Goal: Task Accomplishment & Management: Use online tool/utility

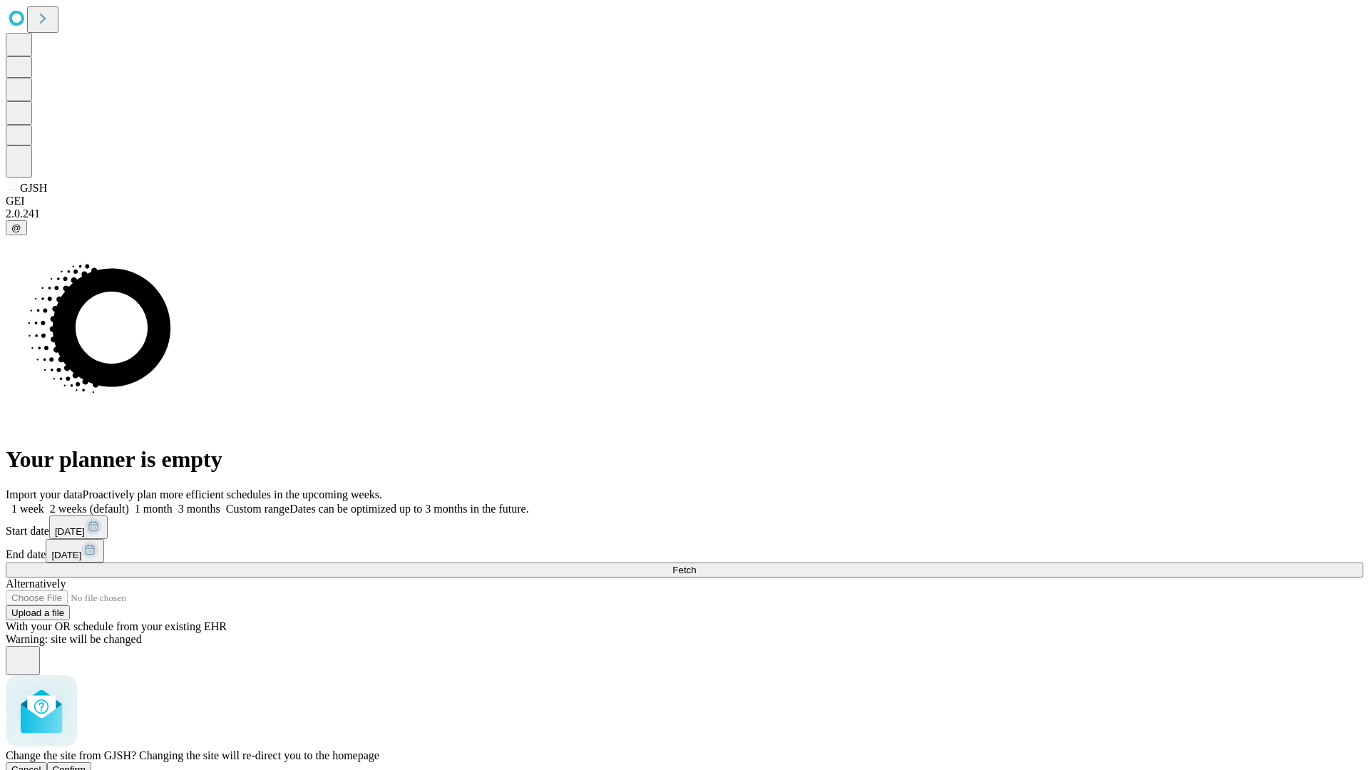
click at [86, 764] on span "Confirm" at bounding box center [70, 769] width 34 height 11
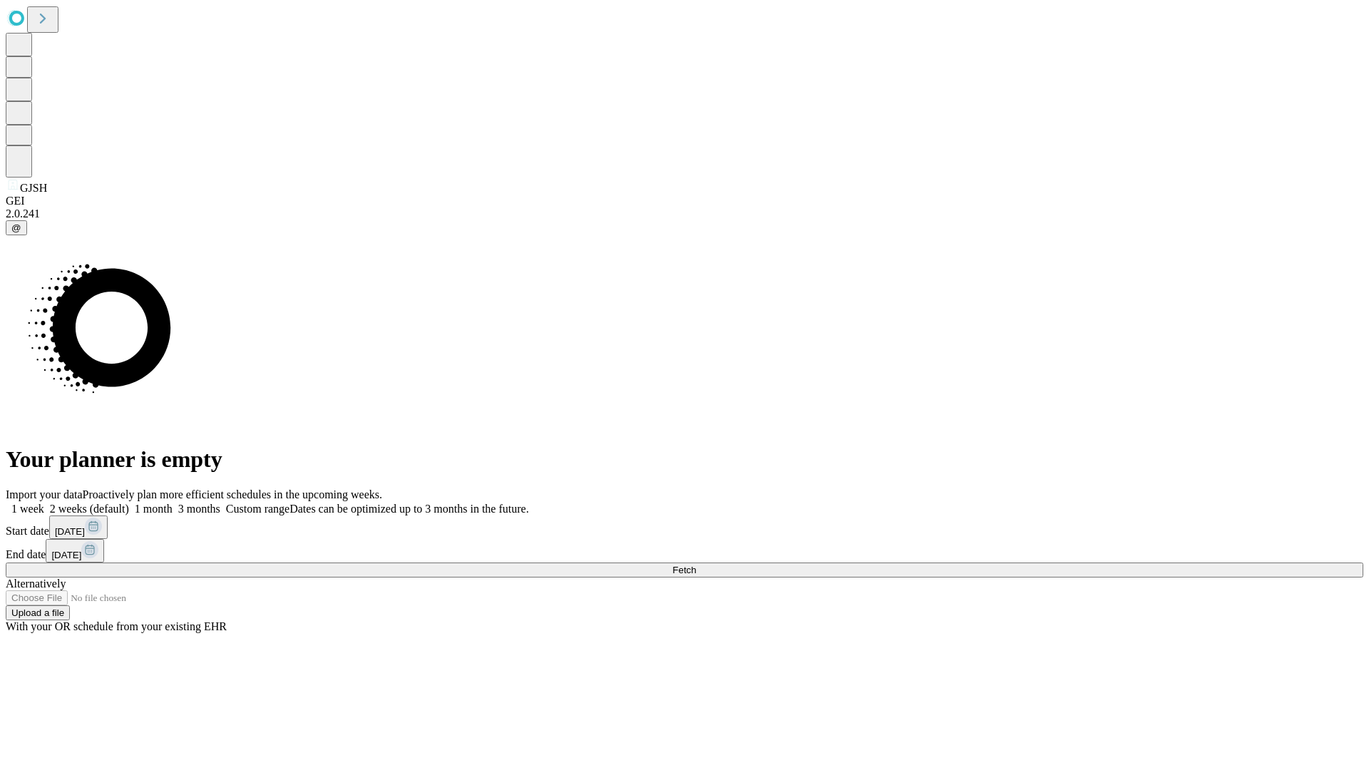
click at [44, 503] on label "1 week" at bounding box center [25, 509] width 39 height 12
click at [696, 565] on span "Fetch" at bounding box center [684, 570] width 24 height 11
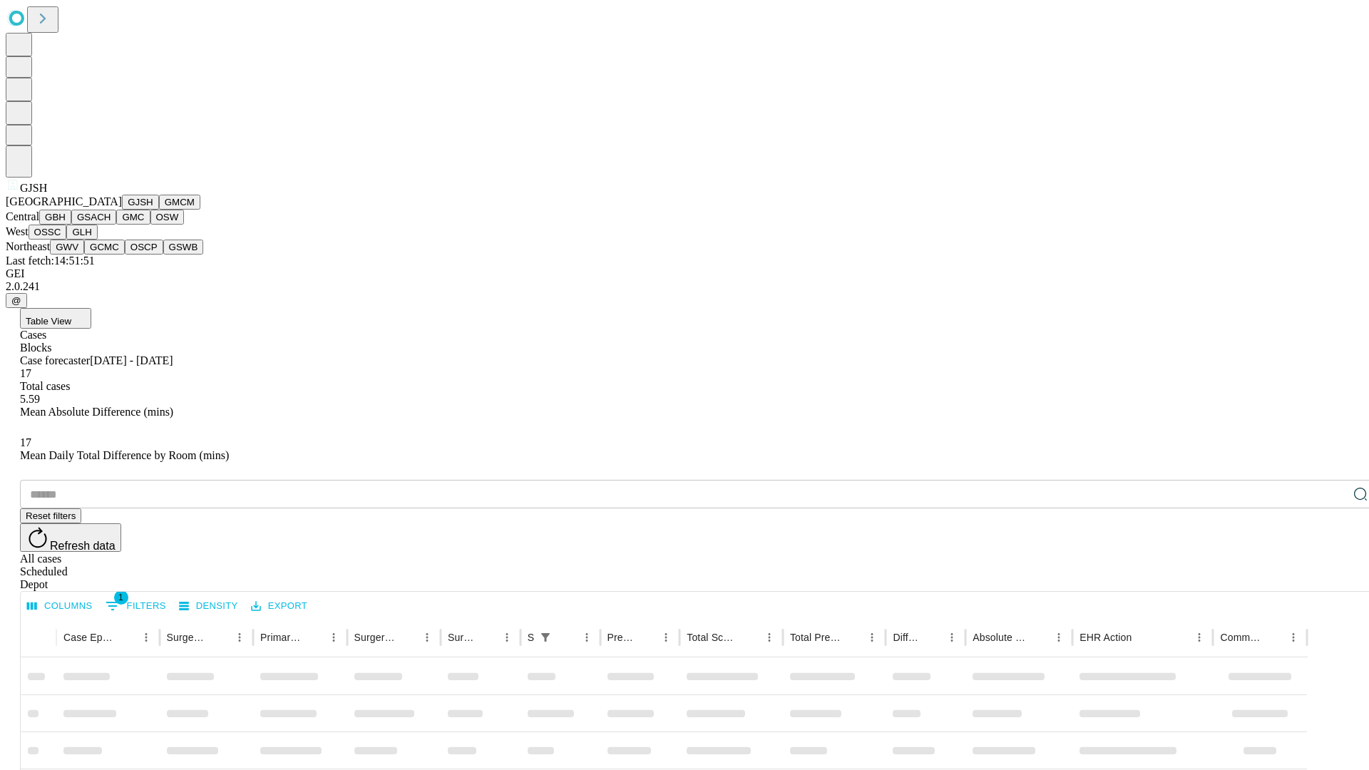
click at [159, 210] on button "GMCM" at bounding box center [179, 202] width 41 height 15
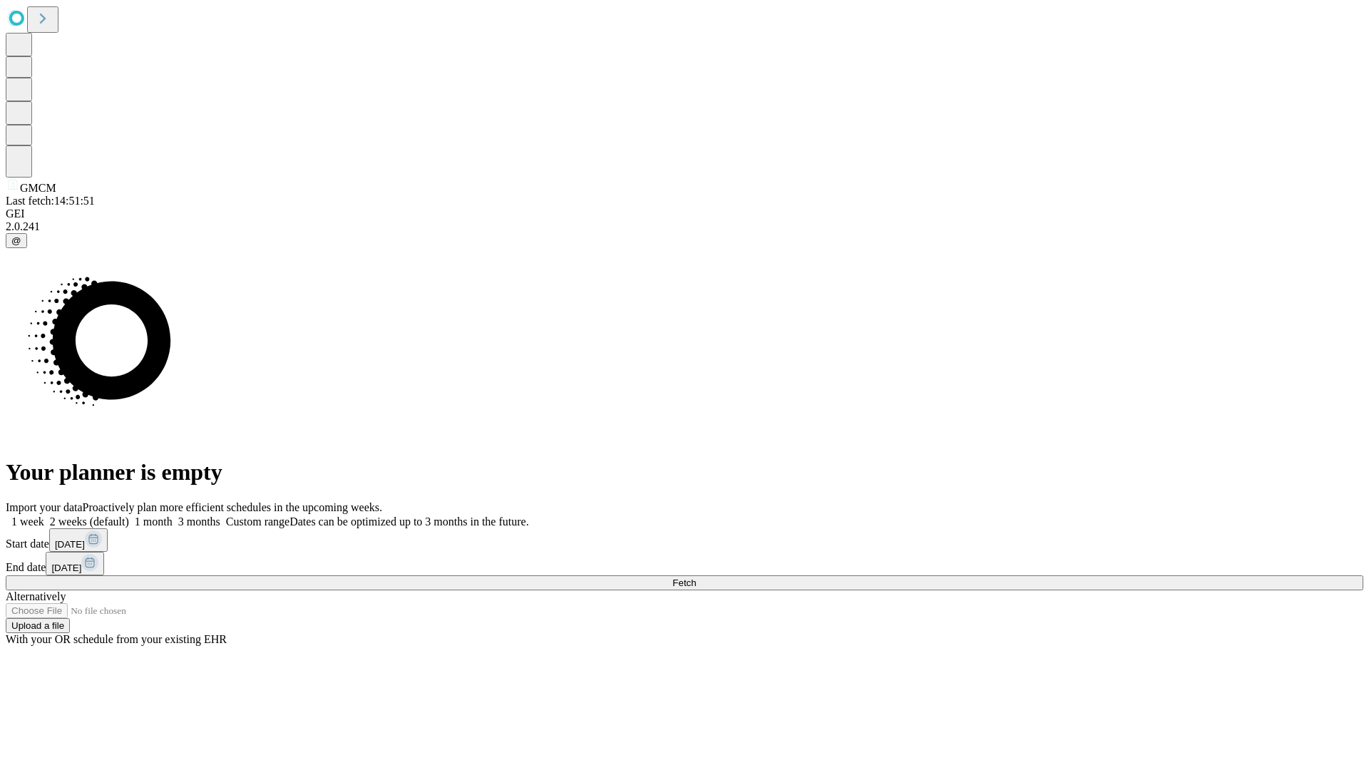
click at [44, 516] on label "1 week" at bounding box center [25, 522] width 39 height 12
click at [696, 578] on span "Fetch" at bounding box center [684, 583] width 24 height 11
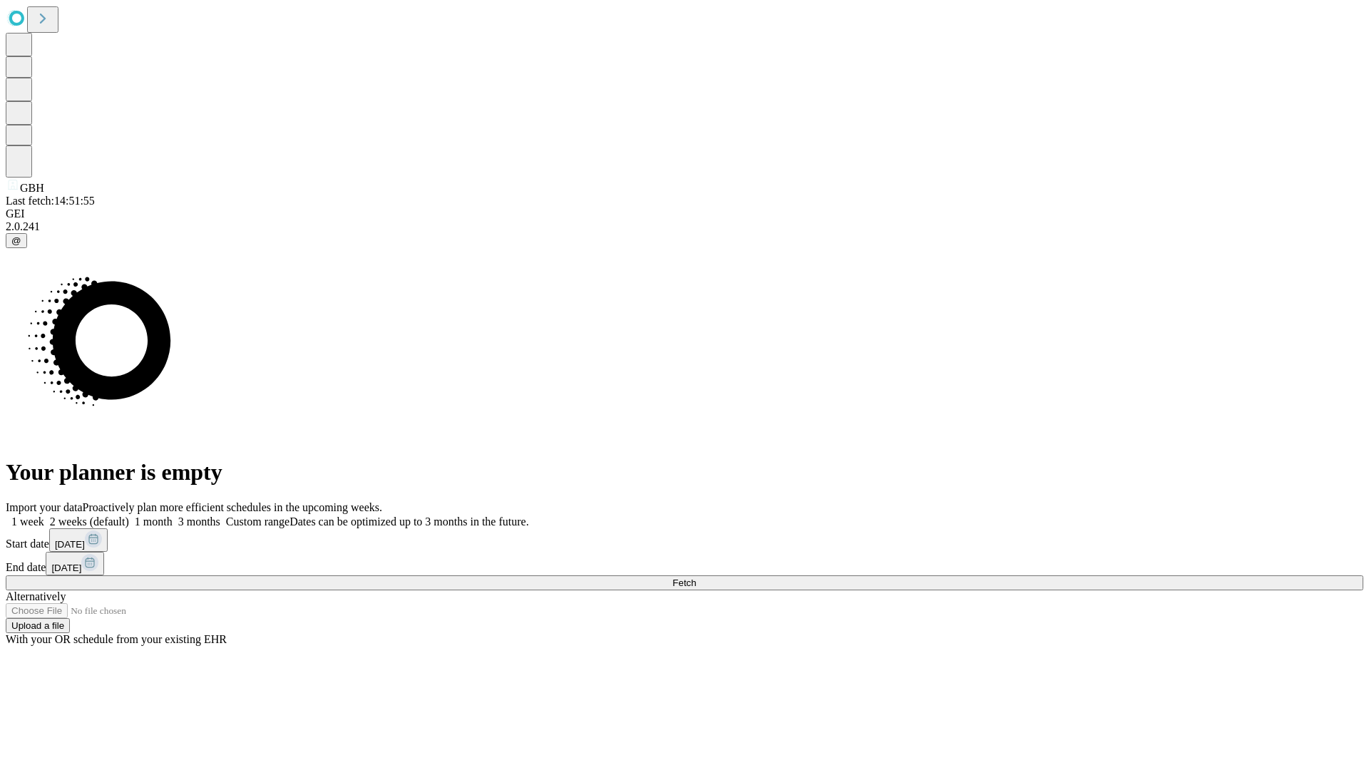
click at [44, 516] on label "1 week" at bounding box center [25, 522] width 39 height 12
click at [696, 578] on span "Fetch" at bounding box center [684, 583] width 24 height 11
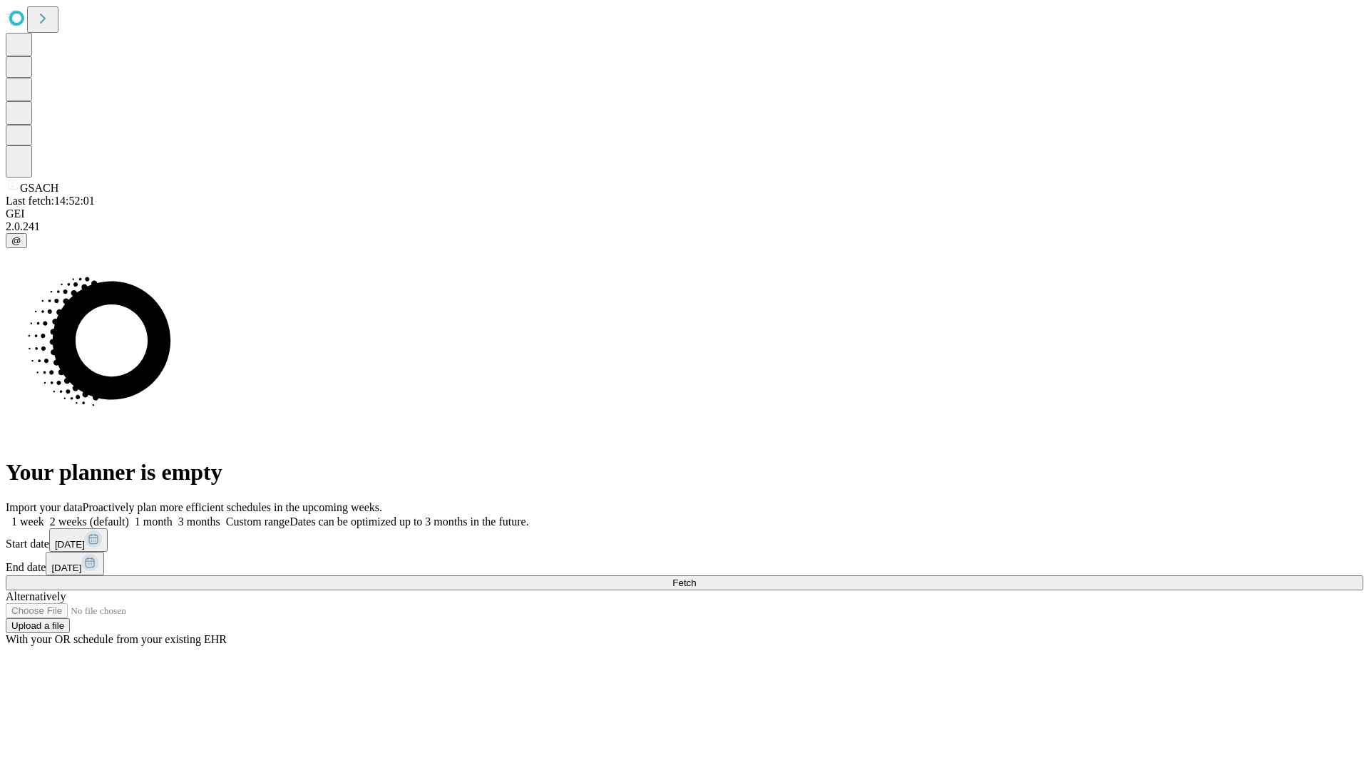
click at [44, 516] on label "1 week" at bounding box center [25, 522] width 39 height 12
click at [696, 578] on span "Fetch" at bounding box center [684, 583] width 24 height 11
click at [44, 516] on label "1 week" at bounding box center [25, 522] width 39 height 12
click at [696, 578] on span "Fetch" at bounding box center [684, 583] width 24 height 11
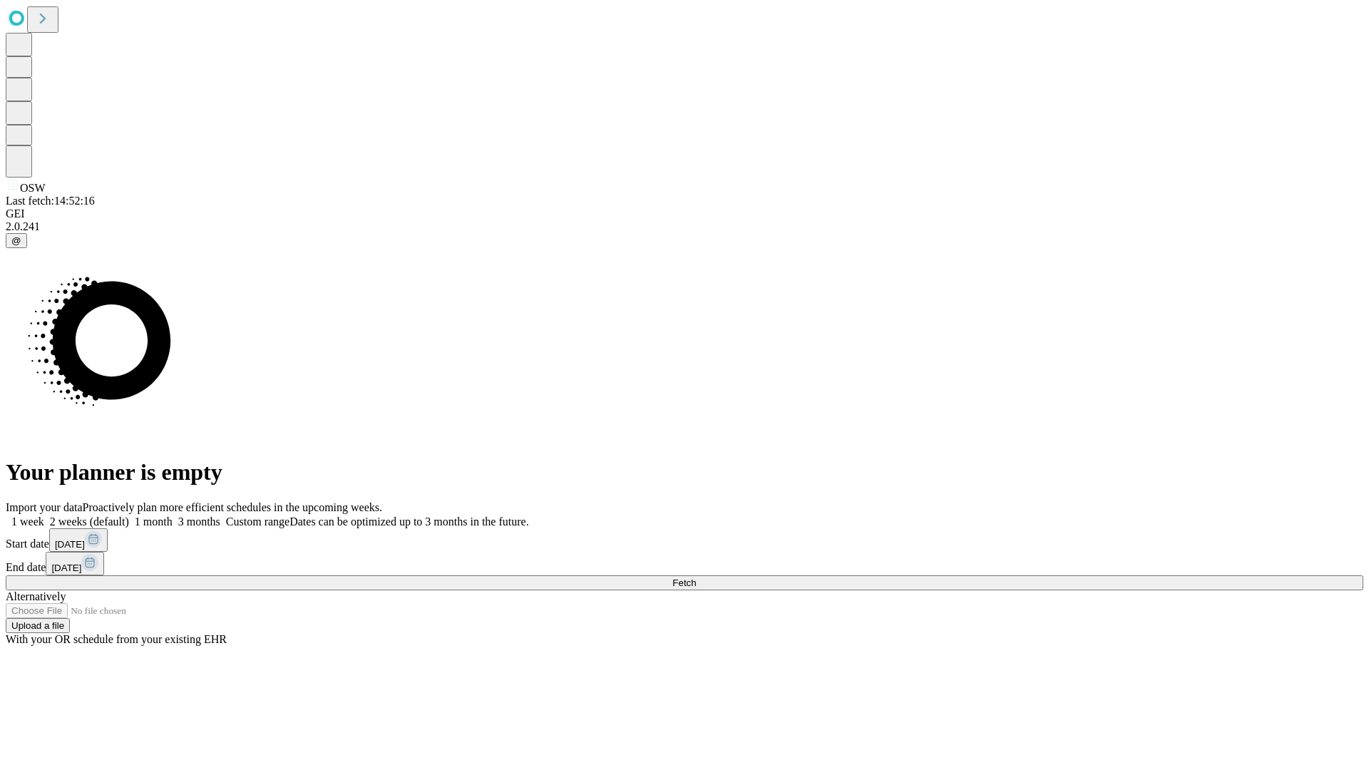
click at [44, 516] on label "1 week" at bounding box center [25, 522] width 39 height 12
click at [696, 578] on span "Fetch" at bounding box center [684, 583] width 24 height 11
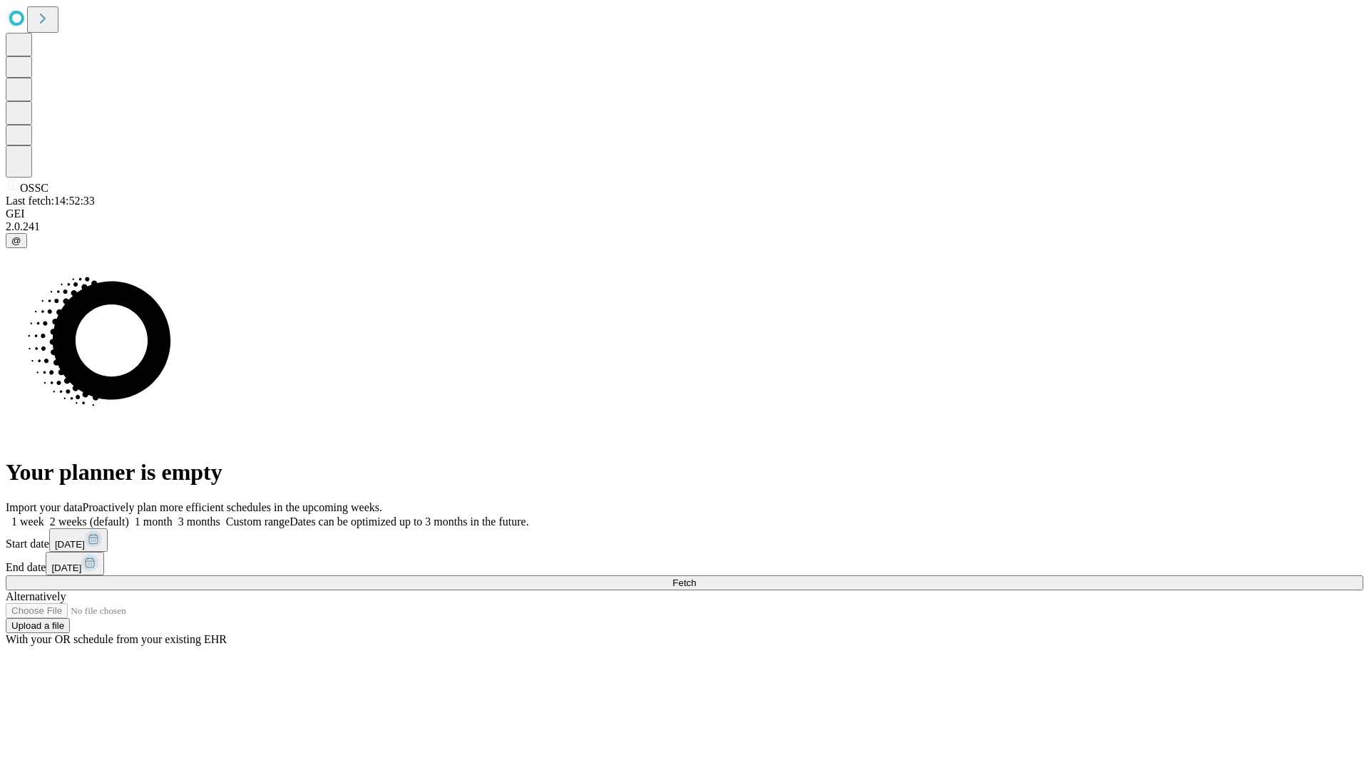
click at [44, 516] on label "1 week" at bounding box center [25, 522] width 39 height 12
click at [696, 578] on span "Fetch" at bounding box center [684, 583] width 24 height 11
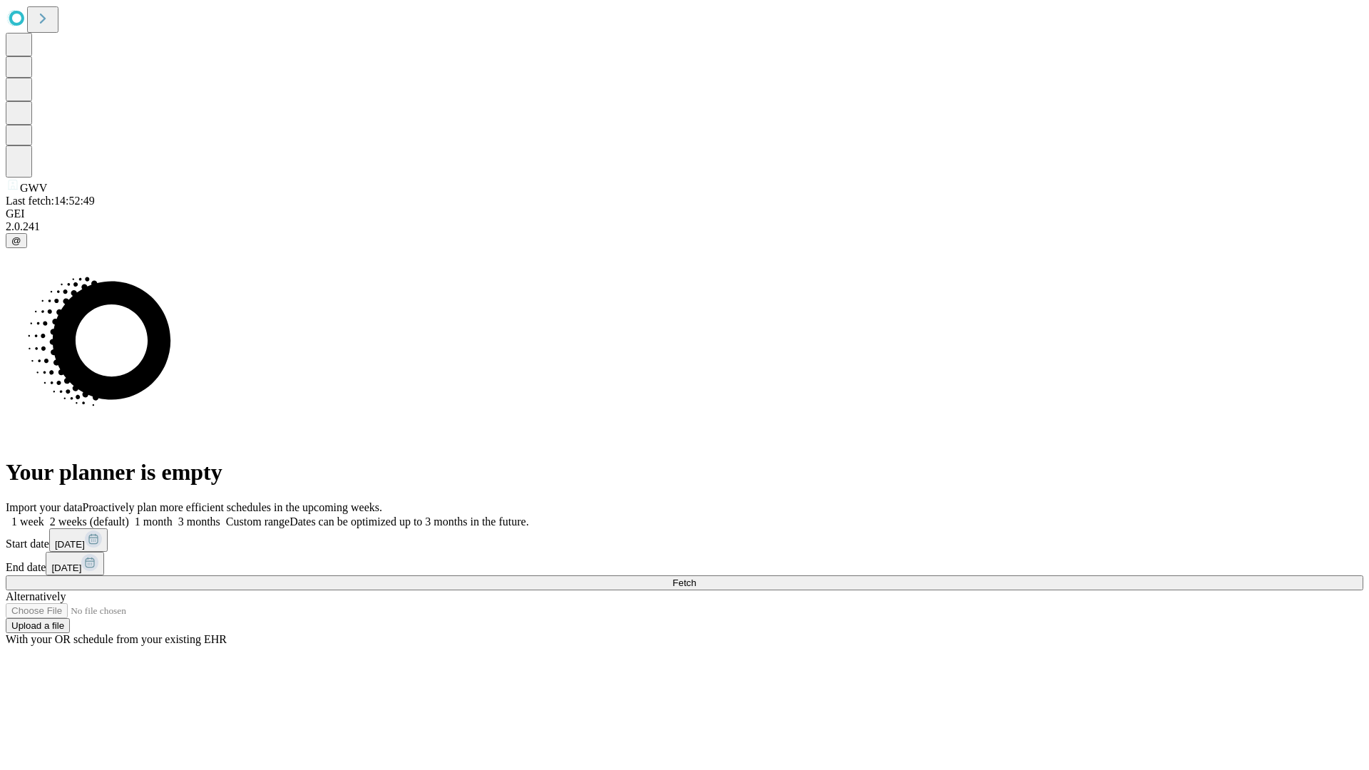
click at [44, 516] on label "1 week" at bounding box center [25, 522] width 39 height 12
click at [696, 578] on span "Fetch" at bounding box center [684, 583] width 24 height 11
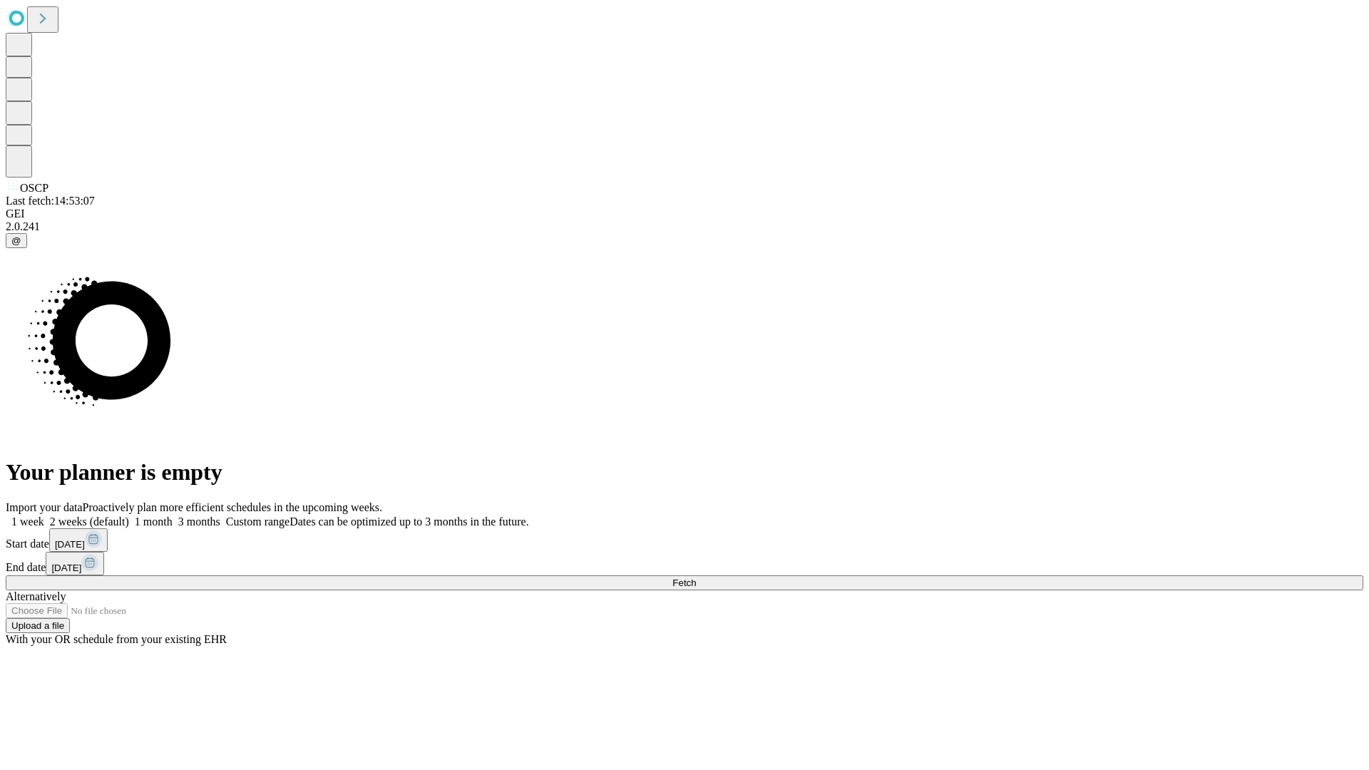
click at [44, 516] on label "1 week" at bounding box center [25, 522] width 39 height 12
click at [696, 578] on span "Fetch" at bounding box center [684, 583] width 24 height 11
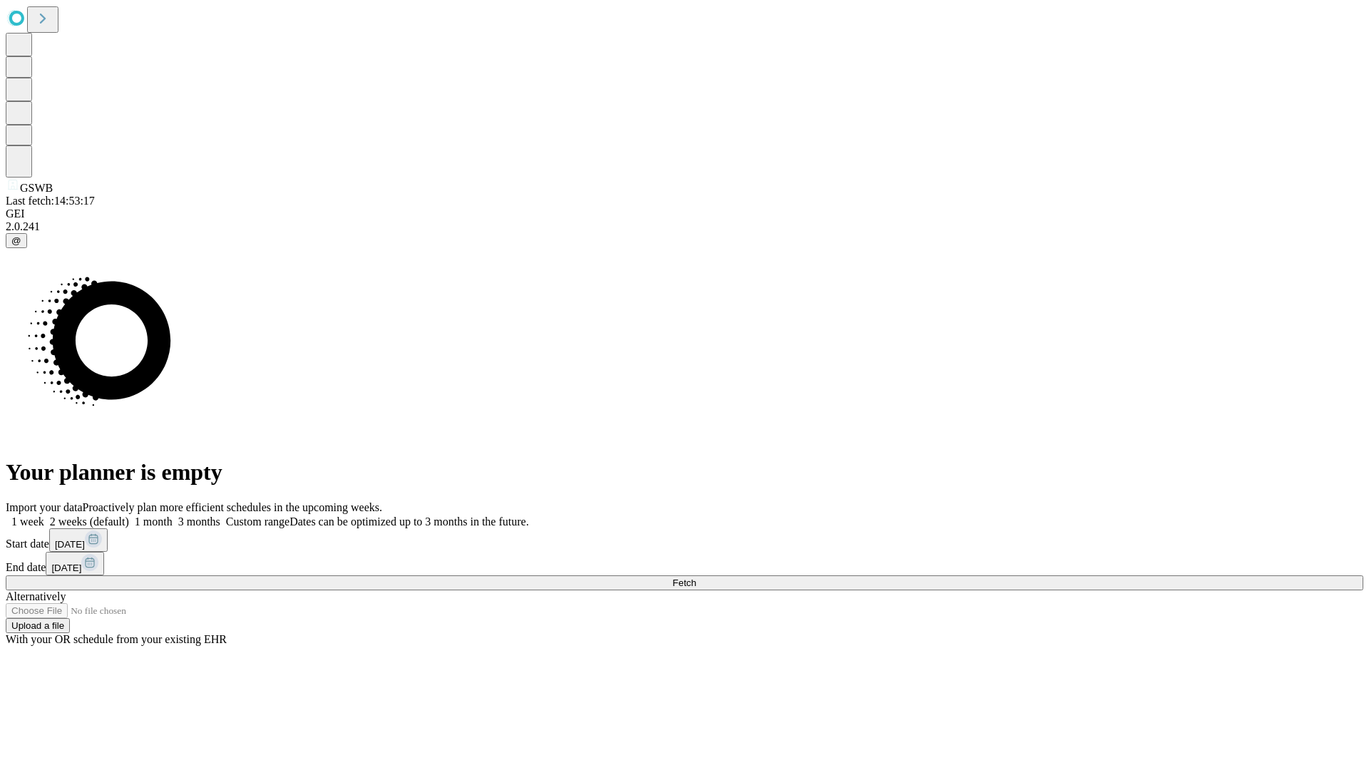
click at [696, 578] on span "Fetch" at bounding box center [684, 583] width 24 height 11
